Goal: Task Accomplishment & Management: Use online tool/utility

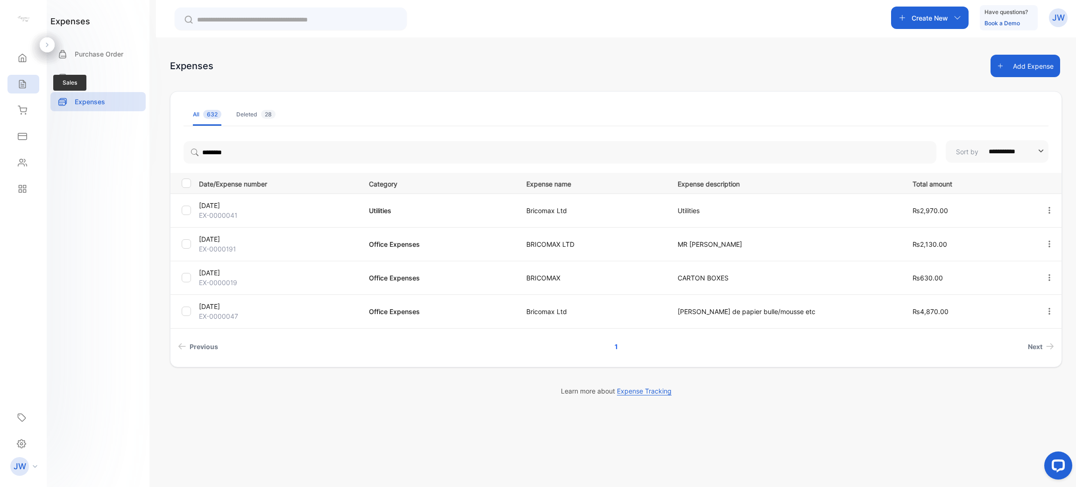
drag, startPoint x: 11, startPoint y: 99, endPoint x: 32, endPoint y: 92, distance: 22.0
click at [32, 92] on div "Home Home Sales Sales Inventory Inventory Expenses Expenses Contacts Contacts R…" at bounding box center [23, 123] width 47 height 157
click at [22, 125] on div "Expenses Expenses" at bounding box center [23, 136] width 32 height 26
click at [23, 125] on div "Expenses Expenses" at bounding box center [23, 136] width 32 height 26
drag, startPoint x: 28, startPoint y: 148, endPoint x: 19, endPoint y: 139, distance: 12.9
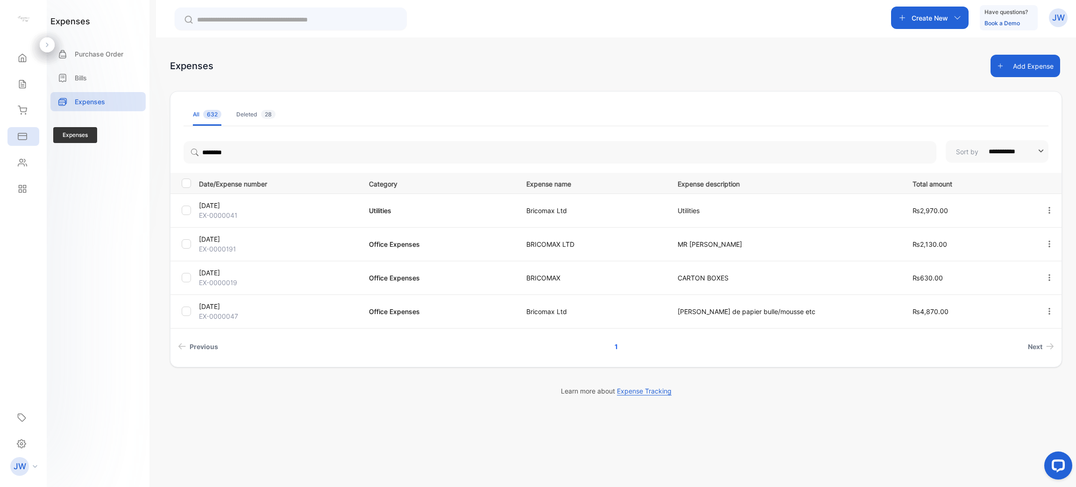
click at [19, 139] on div "Expenses Expenses" at bounding box center [23, 136] width 32 height 26
click at [19, 139] on icon at bounding box center [22, 136] width 8 height 6
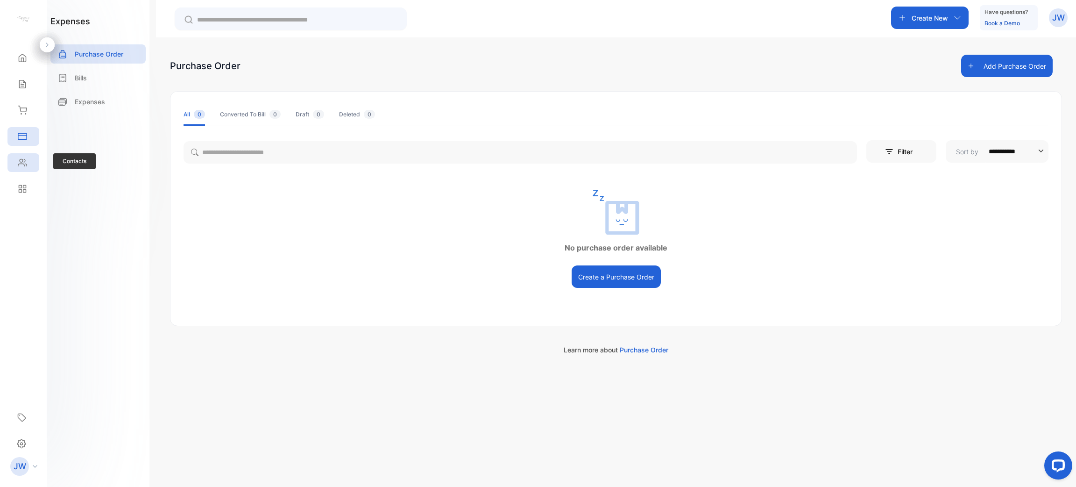
click at [28, 163] on div "Contacts" at bounding box center [23, 162] width 32 height 19
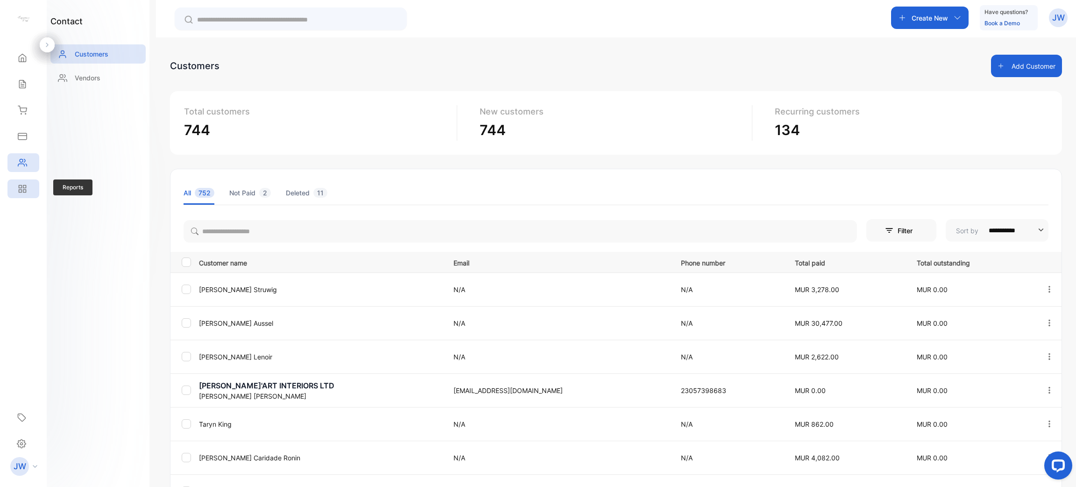
click at [21, 193] on div "Reports" at bounding box center [23, 188] width 32 height 19
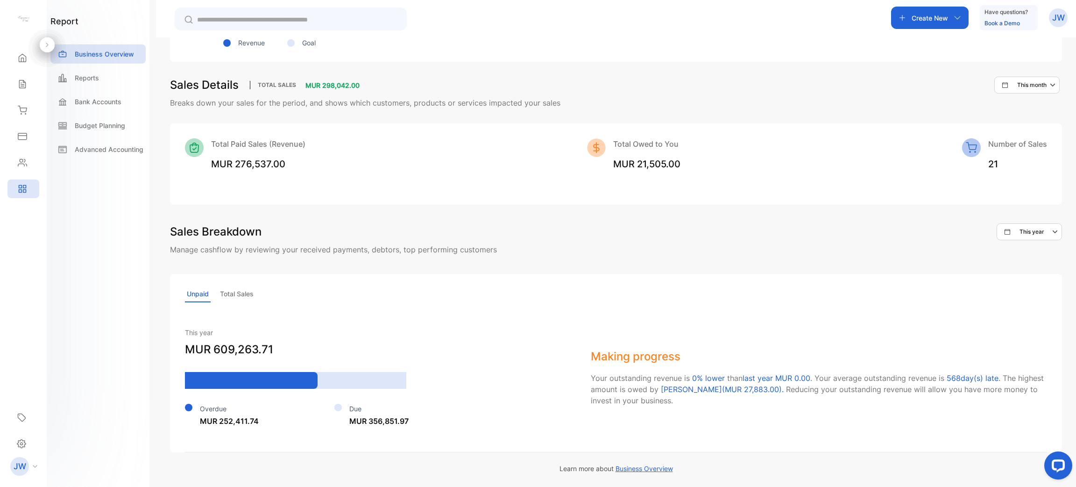
scroll to position [596, 0]
click at [236, 288] on p "Total Sales" at bounding box center [236, 294] width 37 height 16
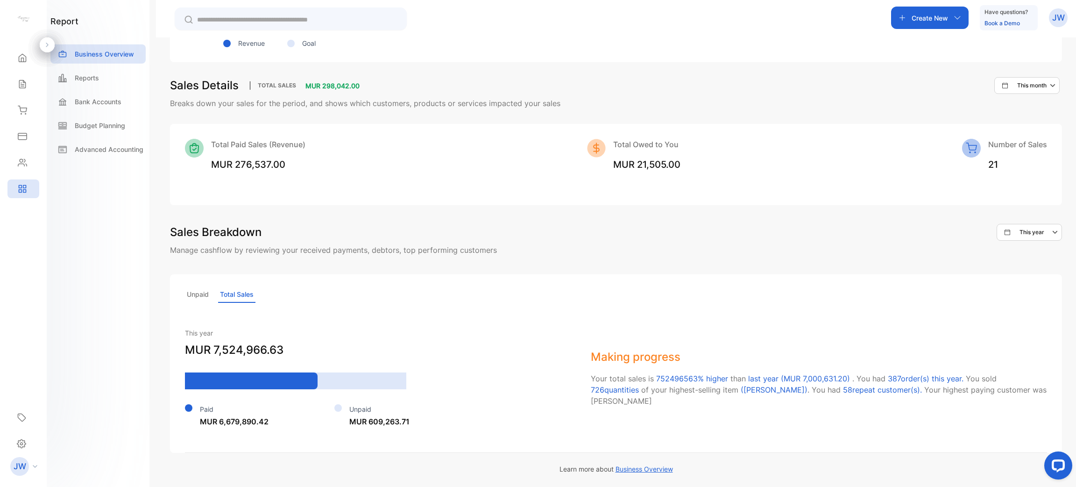
click at [203, 297] on p "Unpaid" at bounding box center [198, 294] width 26 height 16
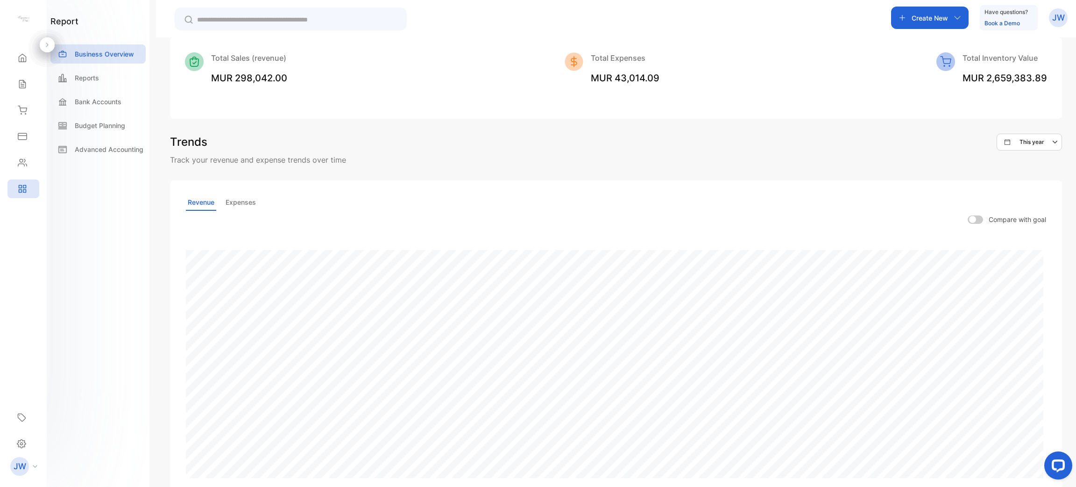
scroll to position [0, 0]
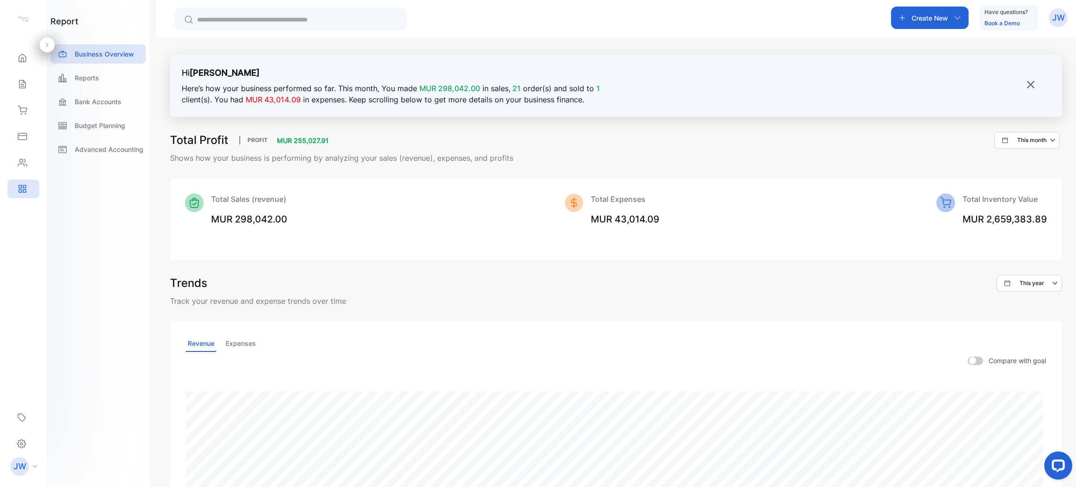
click at [237, 344] on p "Expenses" at bounding box center [241, 343] width 34 height 16
click at [1031, 85] on img at bounding box center [1030, 84] width 9 height 9
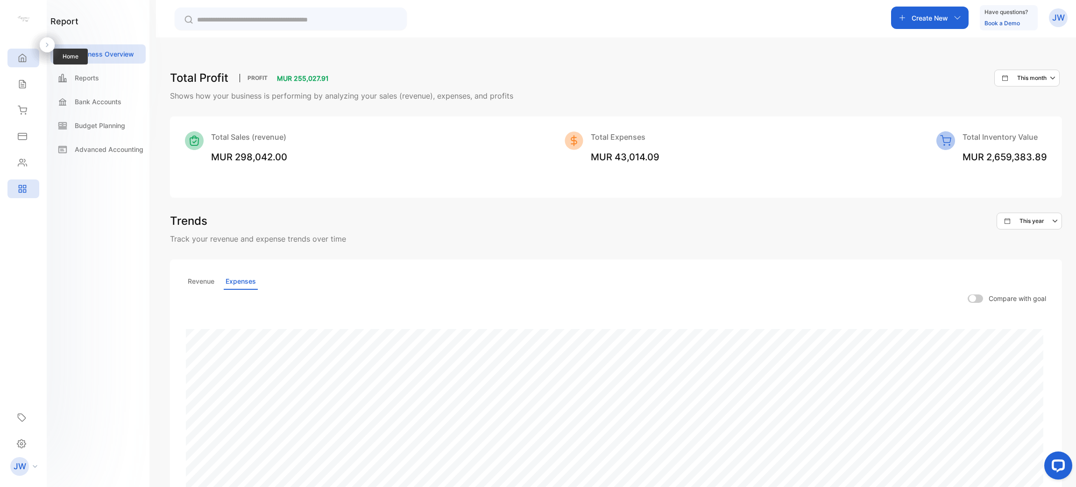
click at [19, 60] on icon at bounding box center [22, 57] width 9 height 9
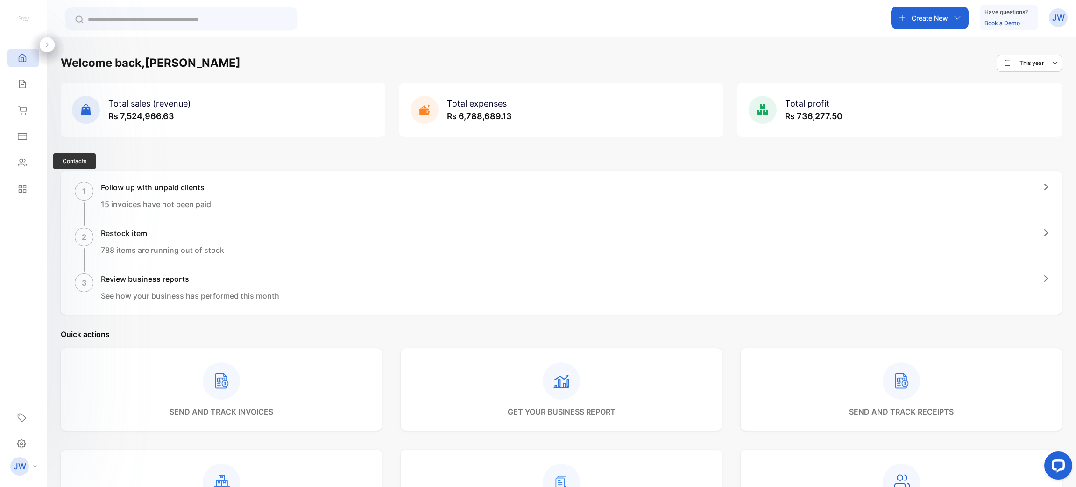
click at [29, 150] on div "Contacts Contacts" at bounding box center [23, 162] width 32 height 26
click at [27, 140] on div "Expenses" at bounding box center [23, 136] width 32 height 19
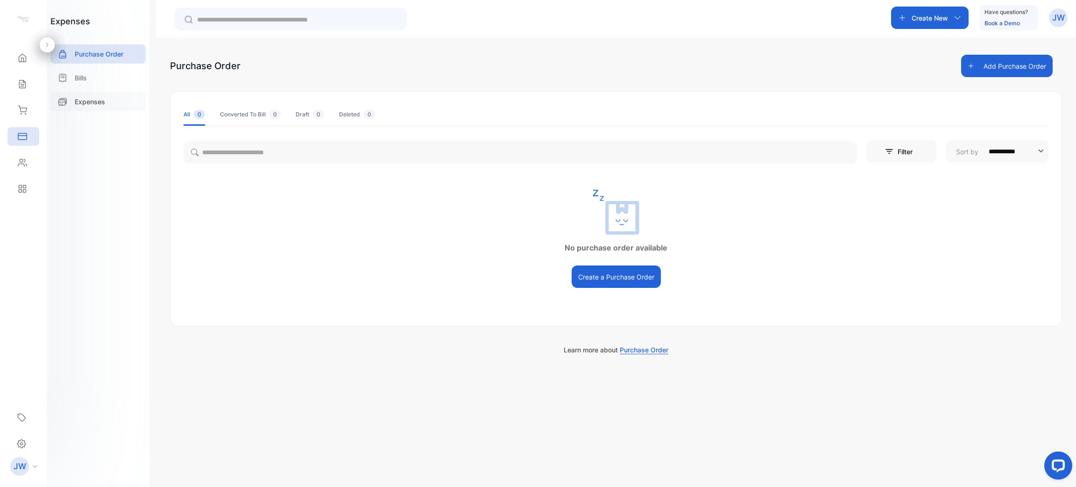
click at [102, 110] on div "Expenses" at bounding box center [97, 101] width 95 height 19
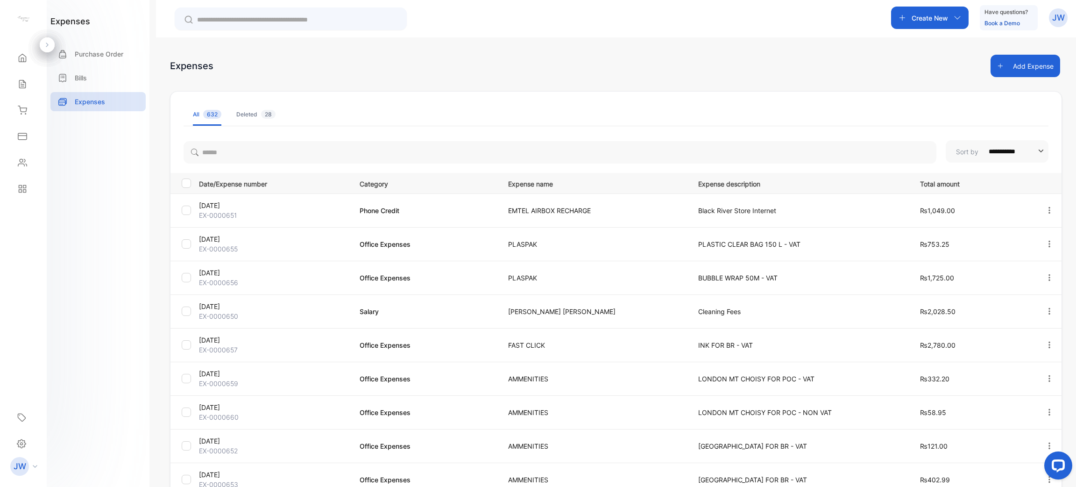
click at [1041, 57] on button "Add Expense" at bounding box center [1026, 66] width 70 height 22
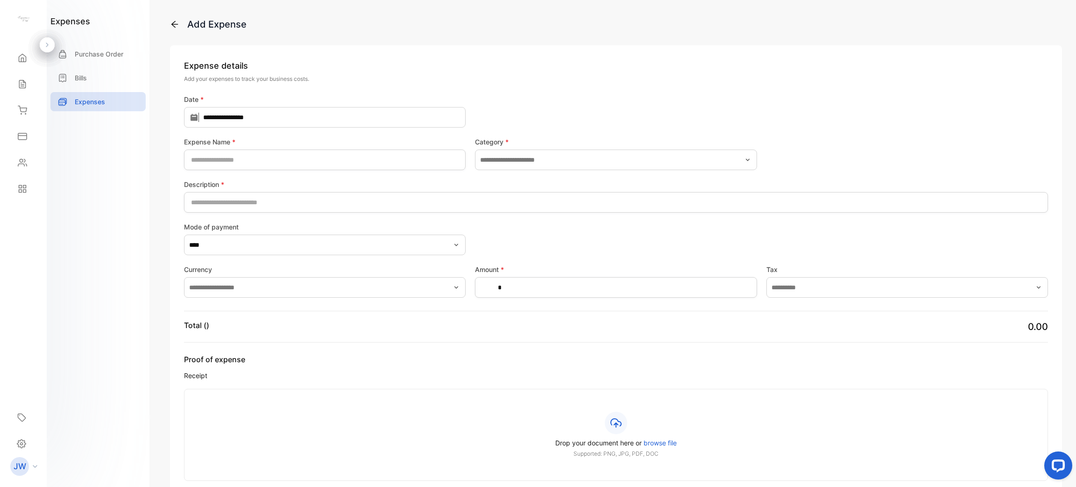
type input "**********"
